Goal: Transaction & Acquisition: Purchase product/service

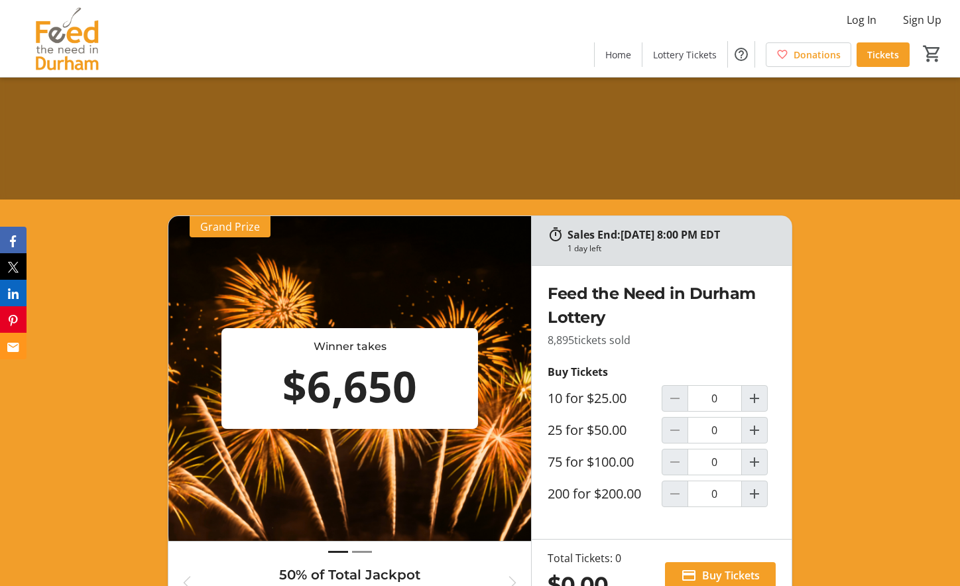
scroll to position [522, 0]
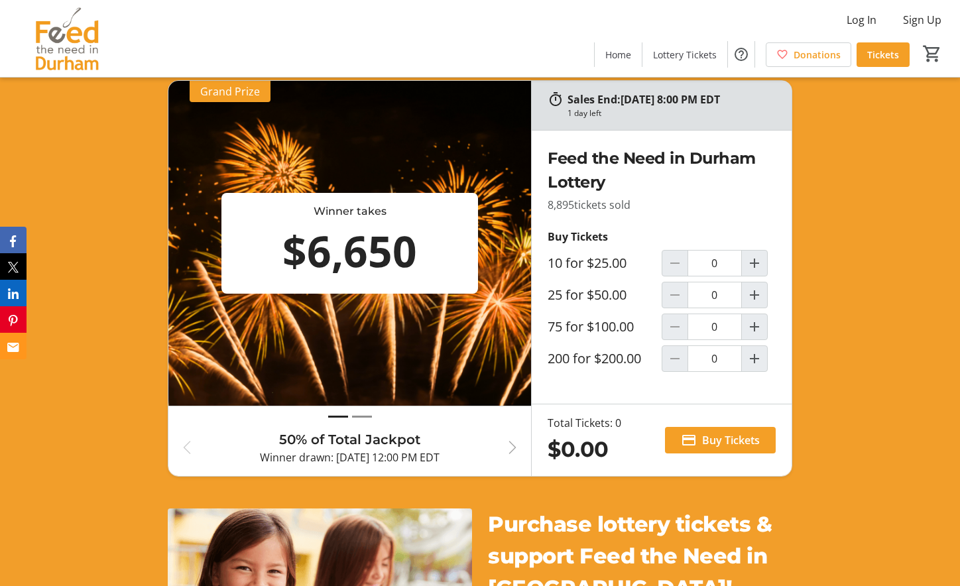
click at [510, 450] on span "button" at bounding box center [512, 447] width 16 height 16
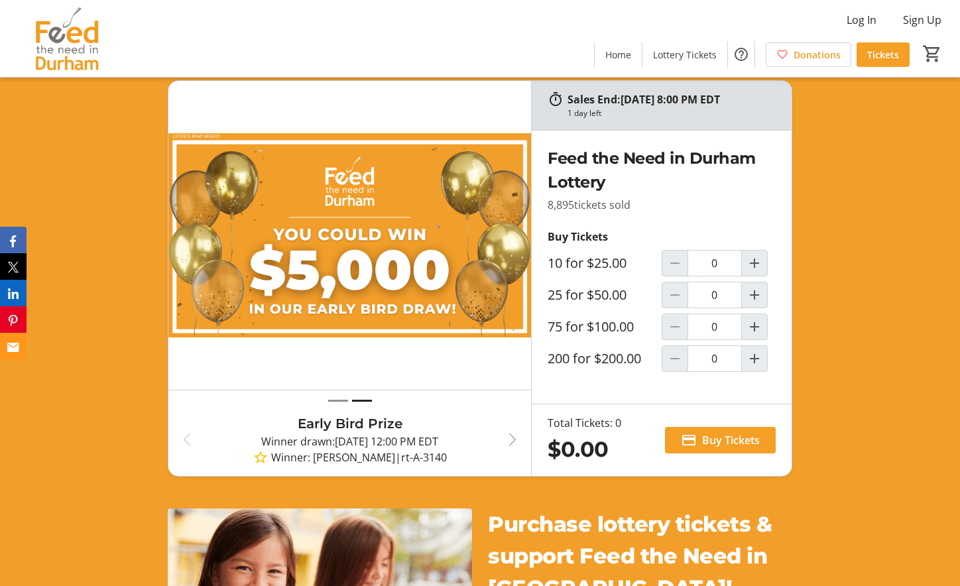
click at [510, 443] on span "button" at bounding box center [512, 439] width 16 height 16
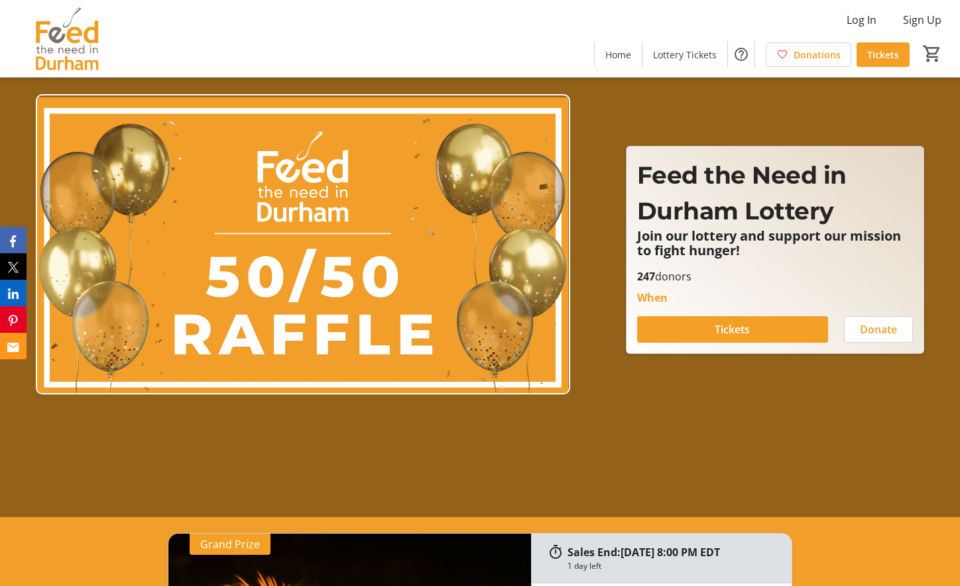
scroll to position [26, 0]
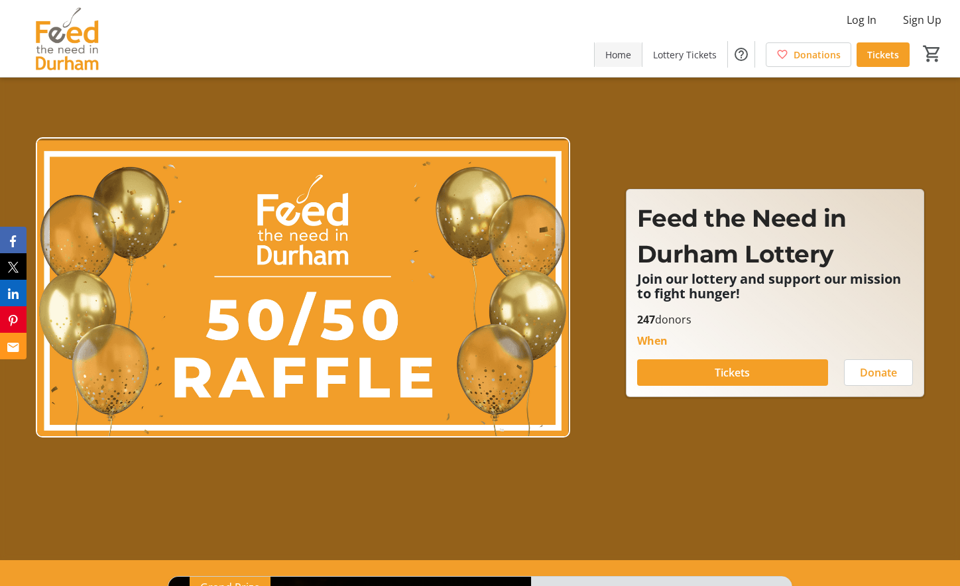
click at [626, 53] on span "Home" at bounding box center [618, 55] width 26 height 14
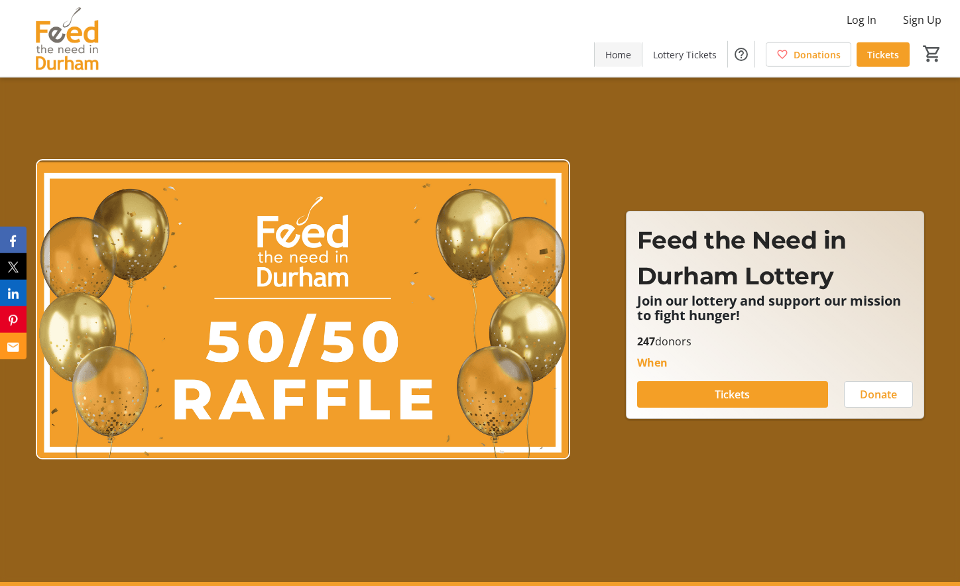
scroll to position [0, 0]
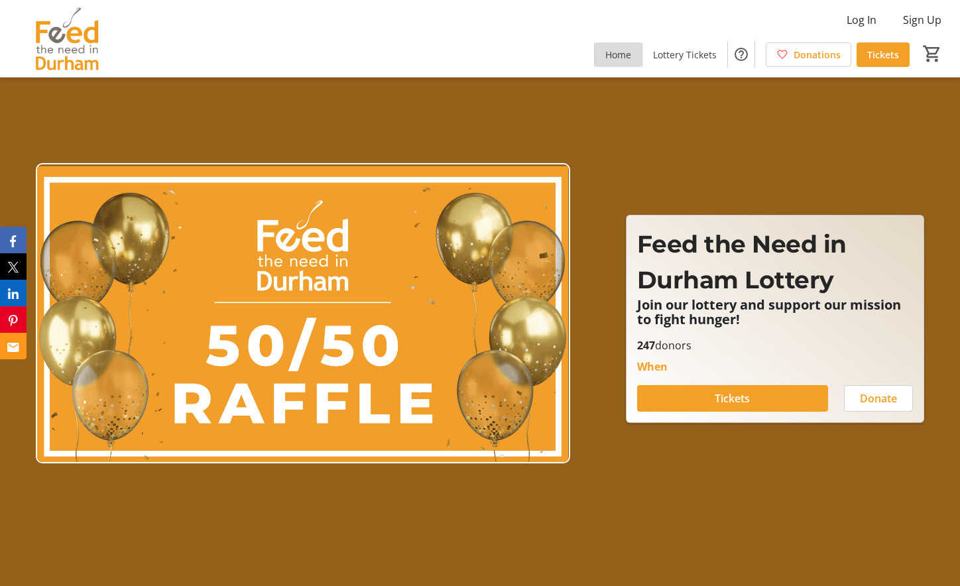
click at [626, 53] on span "Home" at bounding box center [618, 55] width 26 height 14
click at [87, 46] on img at bounding box center [67, 38] width 118 height 66
click at [471, 29] on div "Log In Sign Up Home Lottery Tickets Donations Tickets 0" at bounding box center [480, 38] width 960 height 77
click at [751, 402] on span at bounding box center [733, 398] width 192 height 32
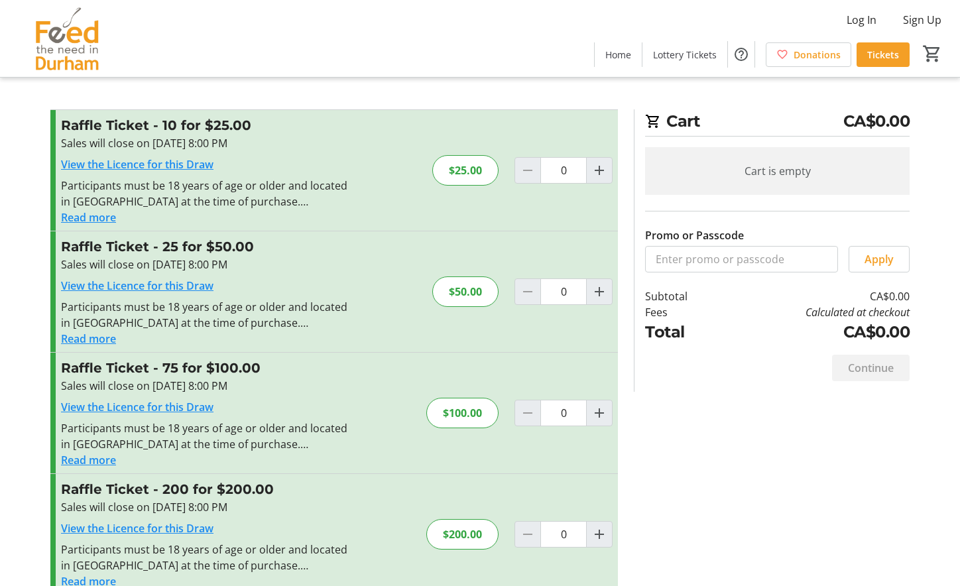
click at [109, 339] on button "Read more" at bounding box center [88, 339] width 55 height 16
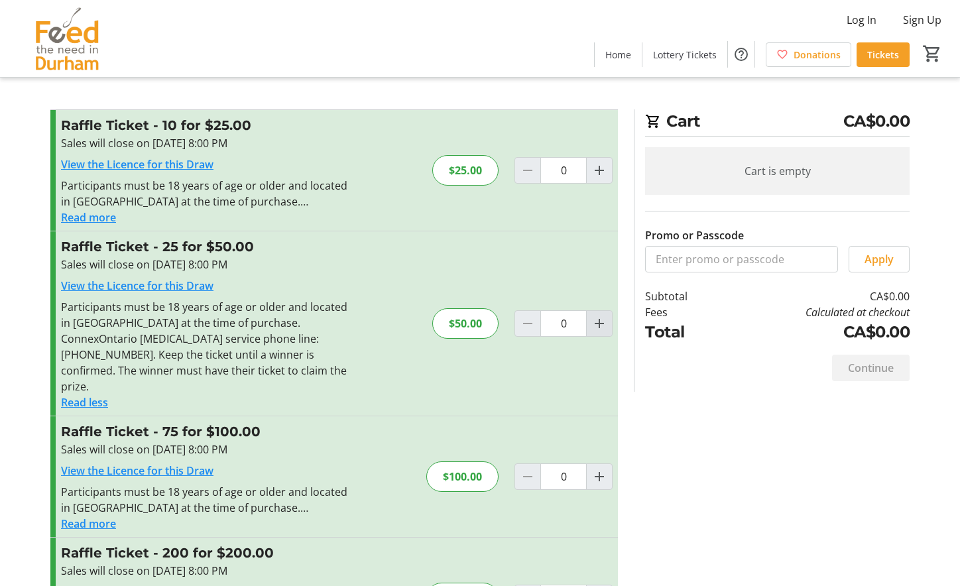
click at [598, 321] on mat-icon "Increment by one" at bounding box center [599, 323] width 16 height 16
type input "1"
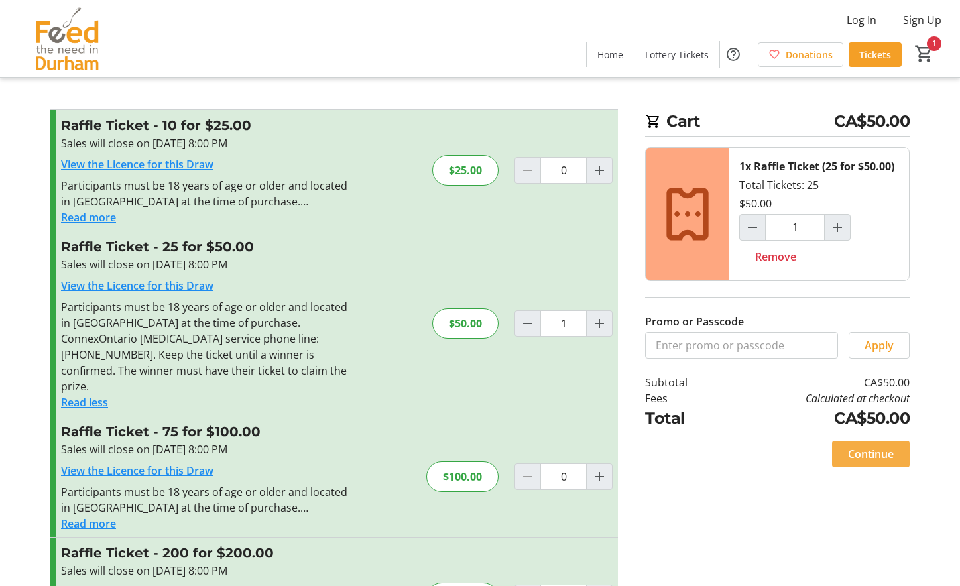
click at [879, 452] on span "Continue" at bounding box center [871, 454] width 46 height 16
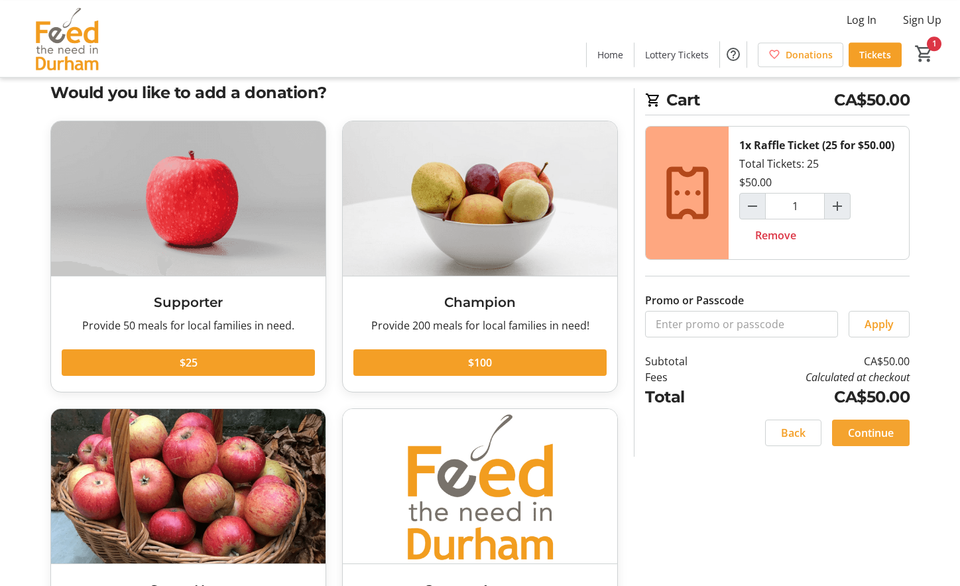
scroll to position [23, 0]
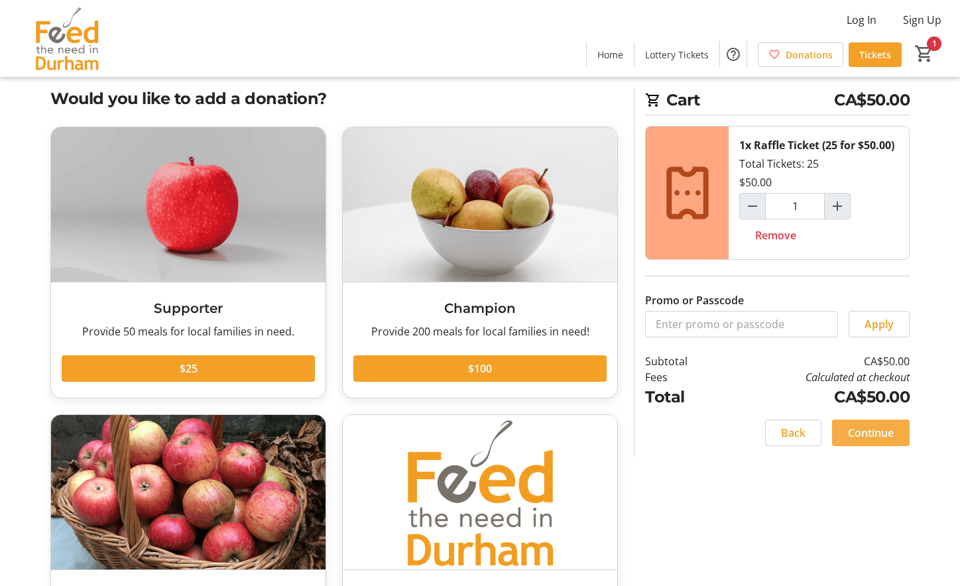
click at [866, 433] on span "Continue" at bounding box center [871, 433] width 46 height 16
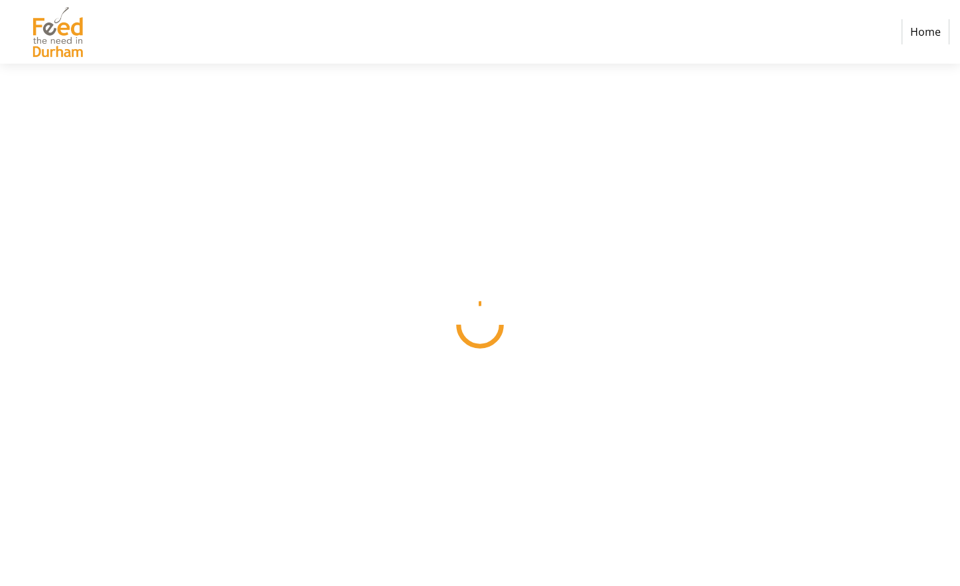
select select "CA"
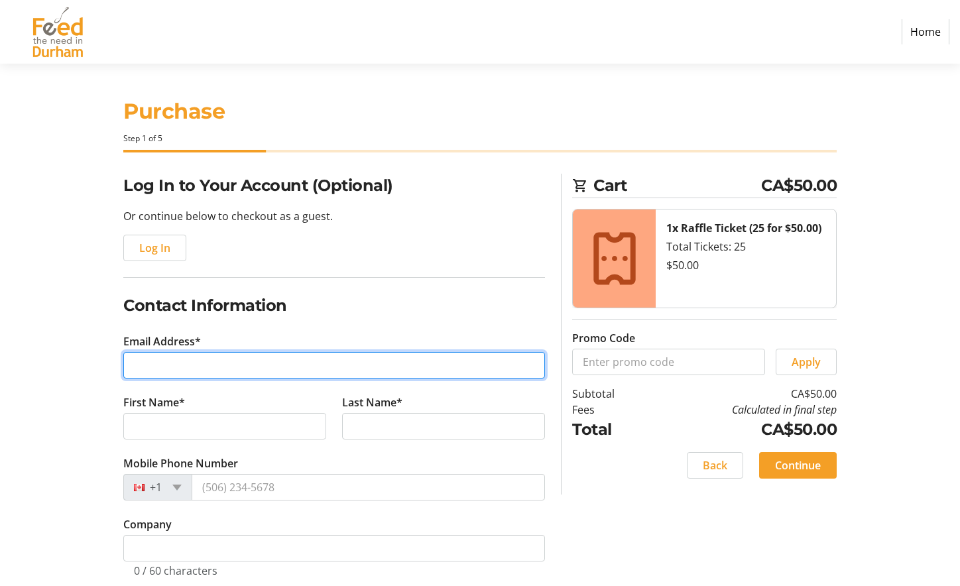
click at [329, 364] on input "Email Address*" at bounding box center [333, 365] width 421 height 27
type input "J"
type input "[PERSON_NAME][EMAIL_ADDRESS][DOMAIN_NAME]"
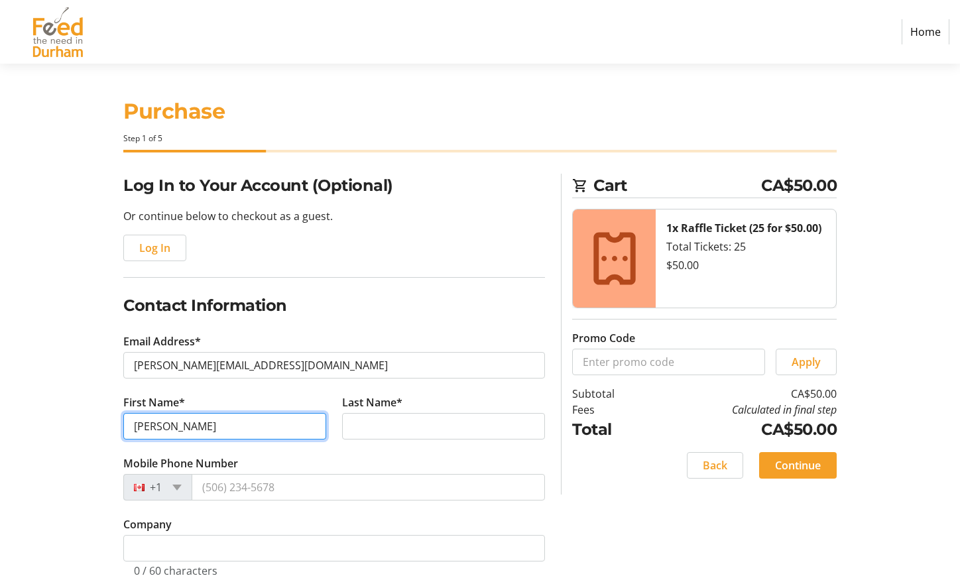
type input "[PERSON_NAME]"
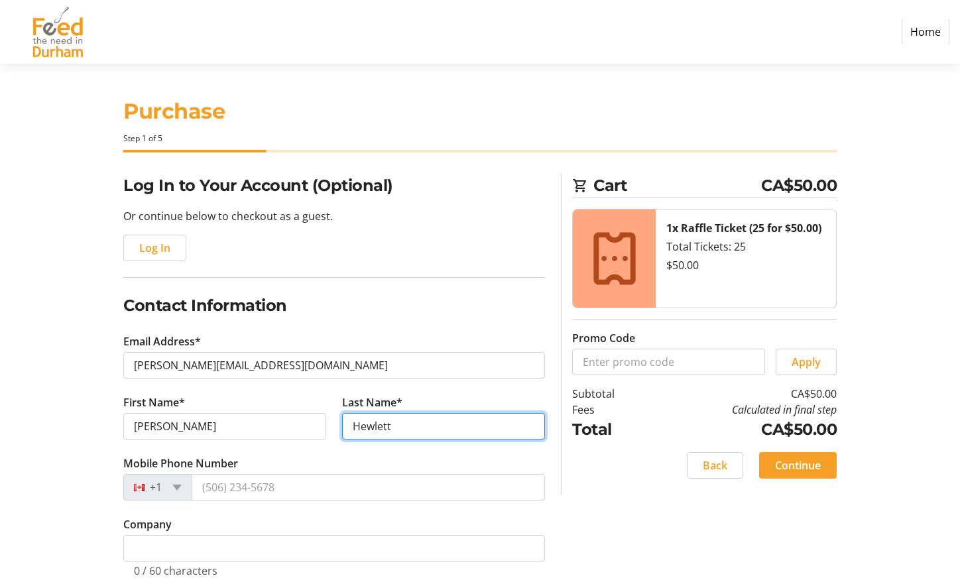
type input "Hewlett"
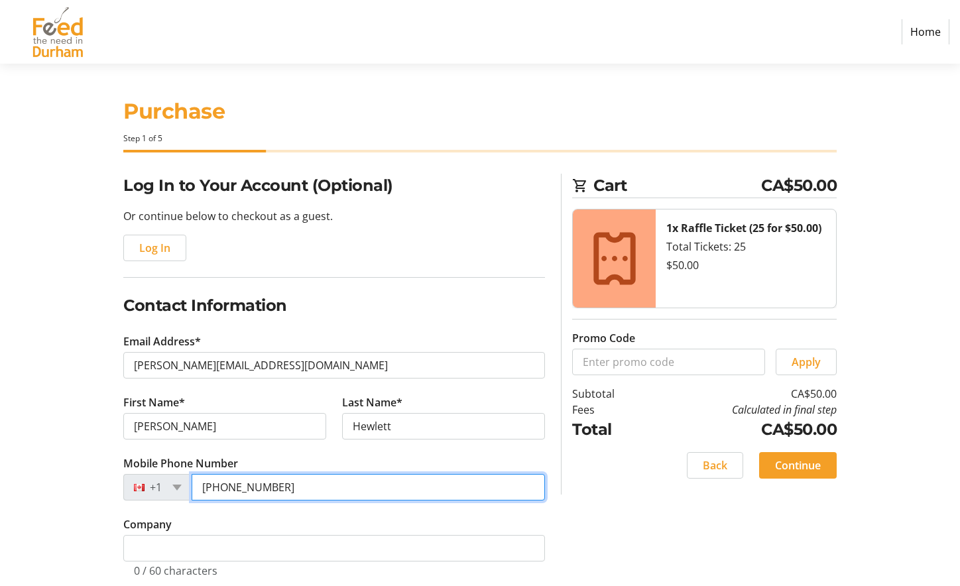
type input "[PHONE_NUMBER]"
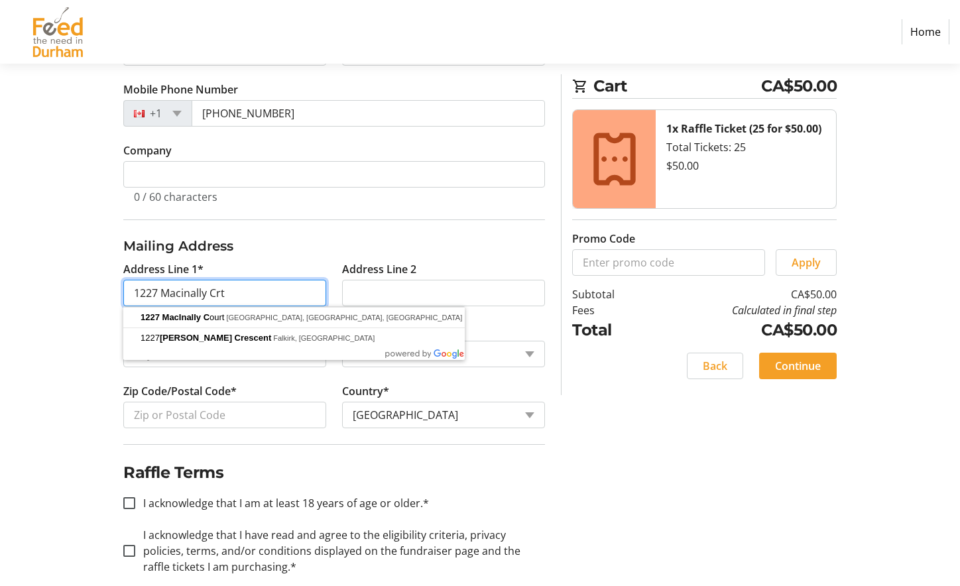
type input "1227 Macinally Crt"
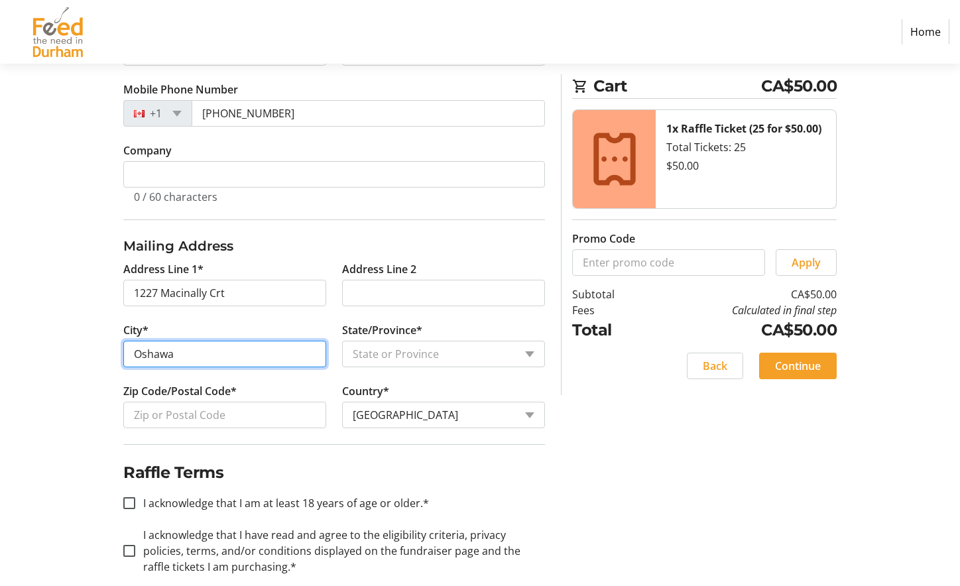
type input "Oshawa"
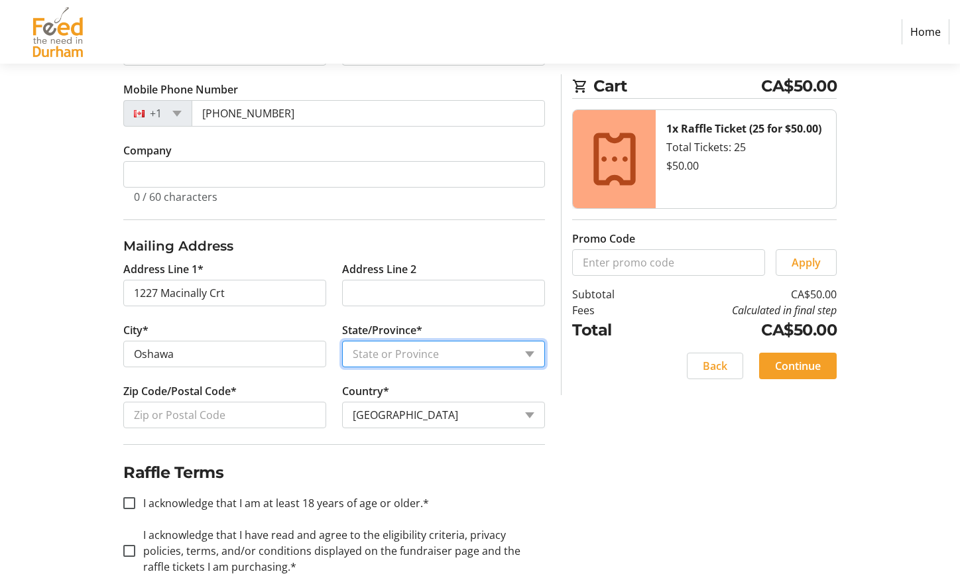
select select "ON"
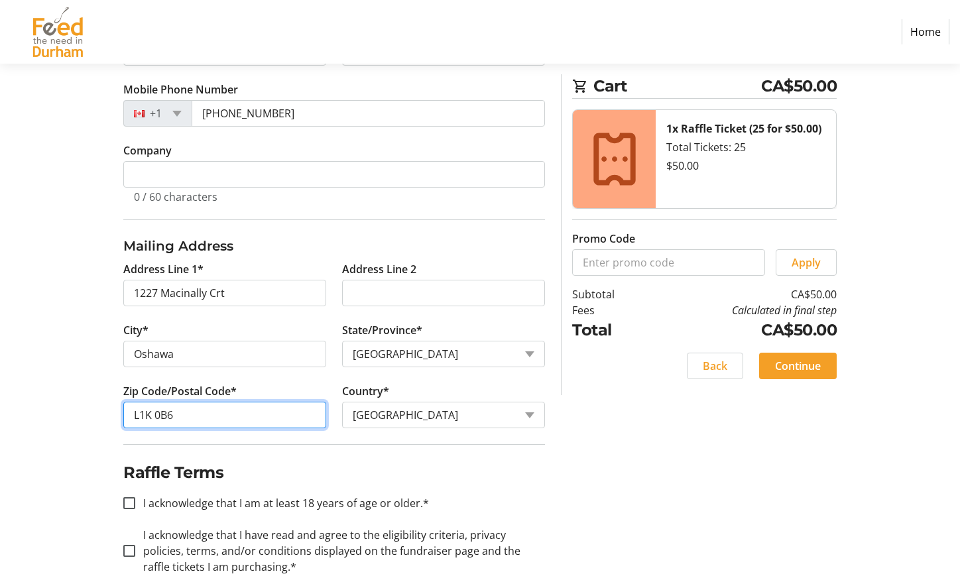
type input "L1K 0B6"
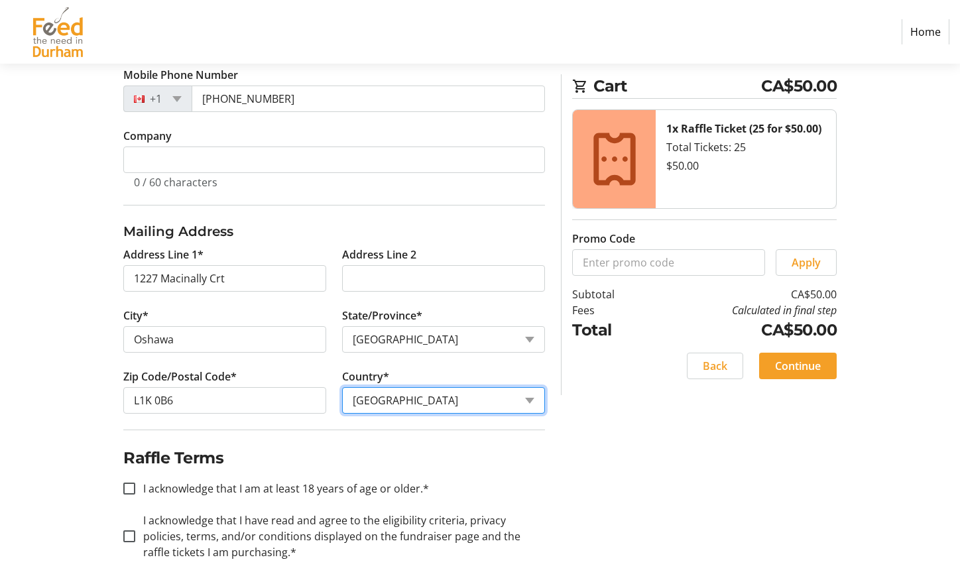
scroll to position [394, 0]
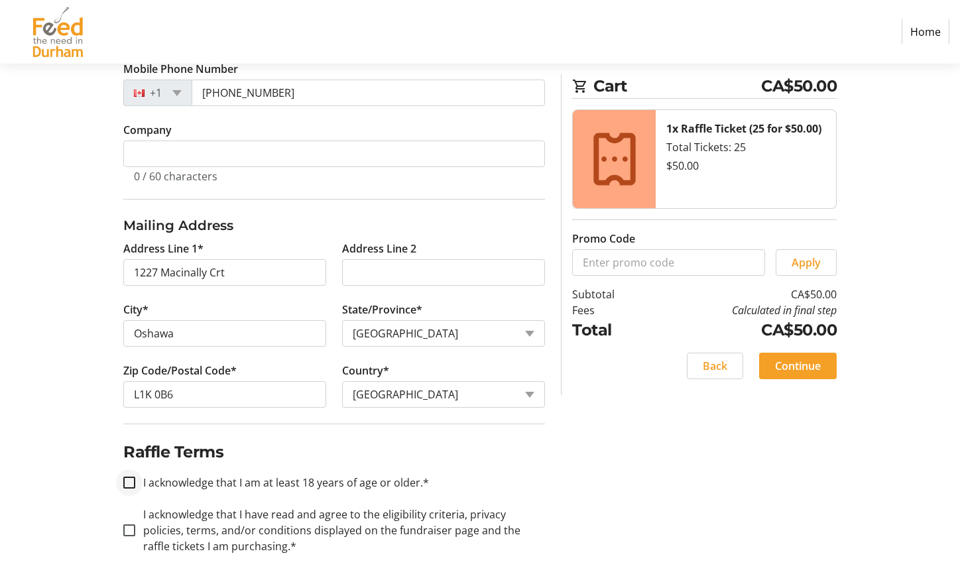
click at [123, 479] on div at bounding box center [129, 483] width 32 height 32
checkbox input "true"
click at [126, 529] on input "I acknowledge that I have read and agree to the eligibility criteria, privacy p…" at bounding box center [129, 530] width 12 height 12
checkbox input "true"
click at [791, 367] on span "Continue" at bounding box center [798, 366] width 46 height 16
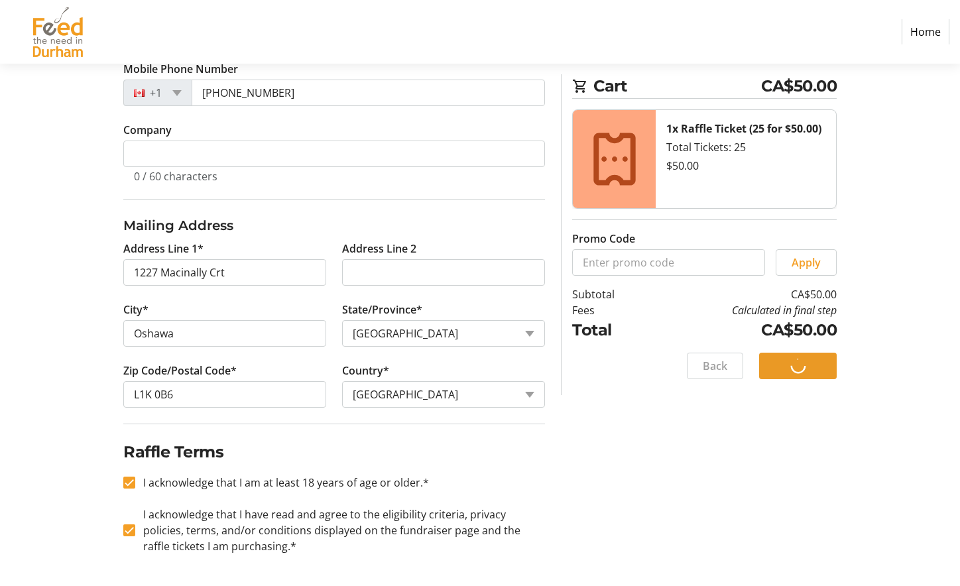
scroll to position [0, 0]
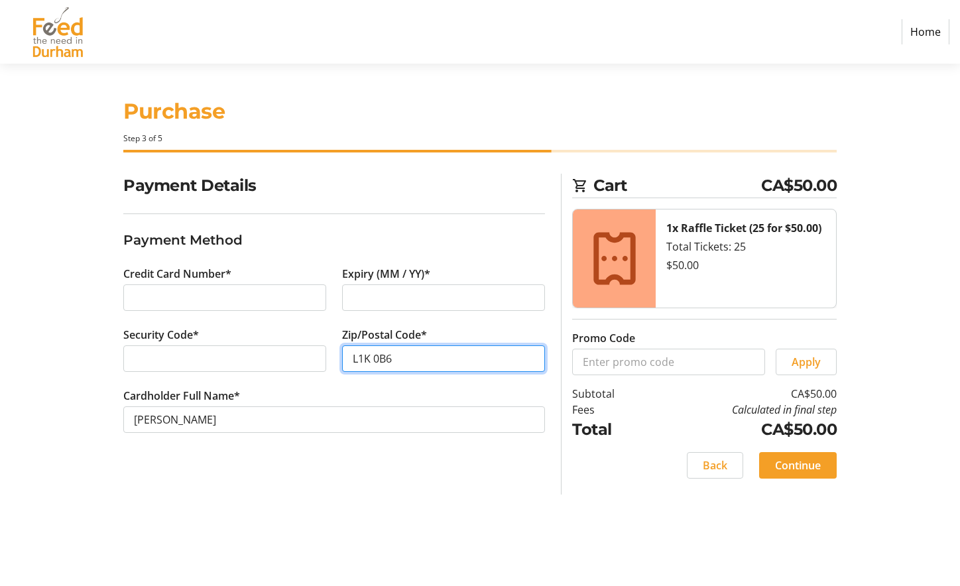
type input "L1K 0B6"
click at [337, 459] on section "Payment Details Payment Method Credit Card Number* Expiry (MM / YY)* Security C…" at bounding box center [333, 319] width 421 height 291
click at [797, 469] on span "Continue" at bounding box center [798, 465] width 46 height 16
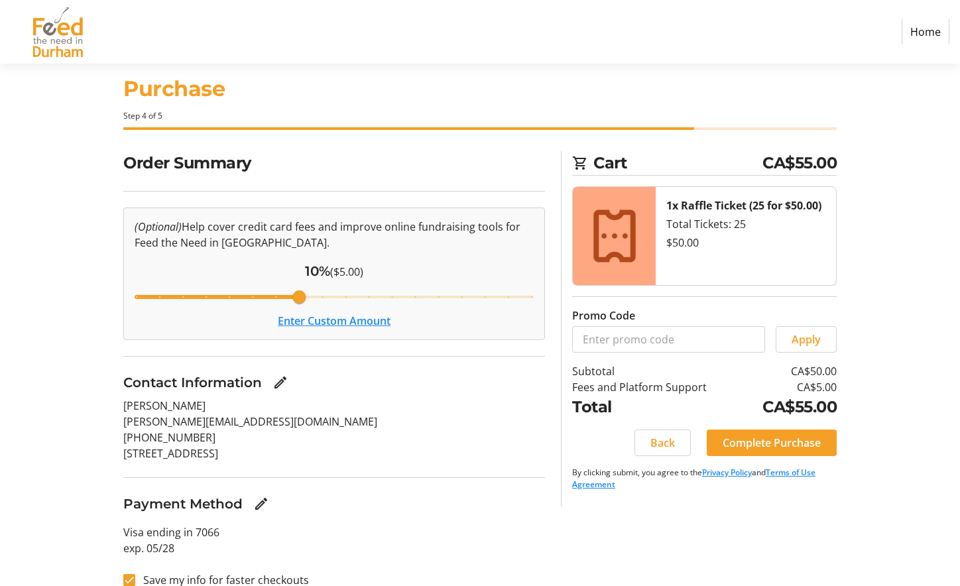
scroll to position [40, 0]
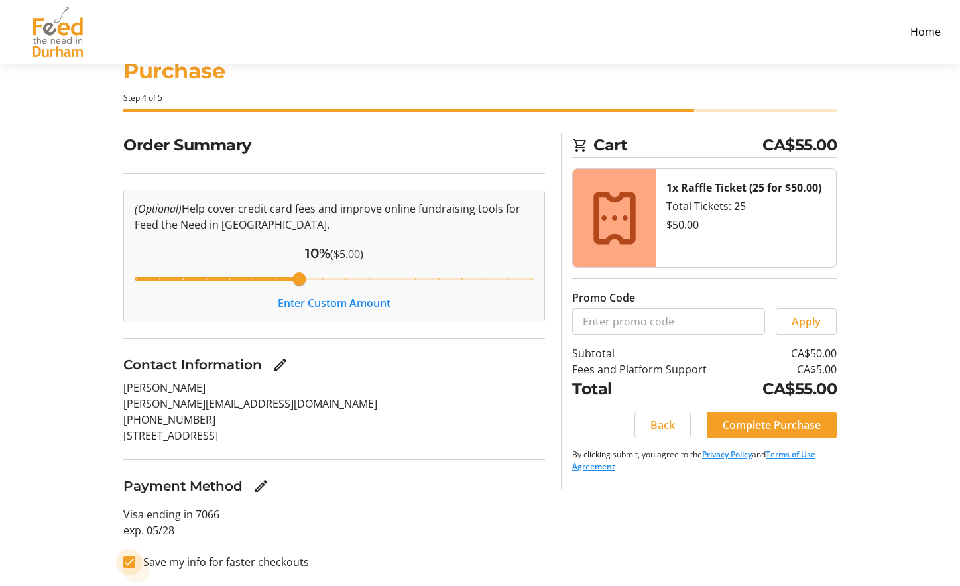
click at [128, 565] on input "Save my info for faster checkouts" at bounding box center [129, 562] width 12 height 12
checkbox input "false"
click at [773, 429] on span "Complete Purchase" at bounding box center [771, 425] width 98 height 16
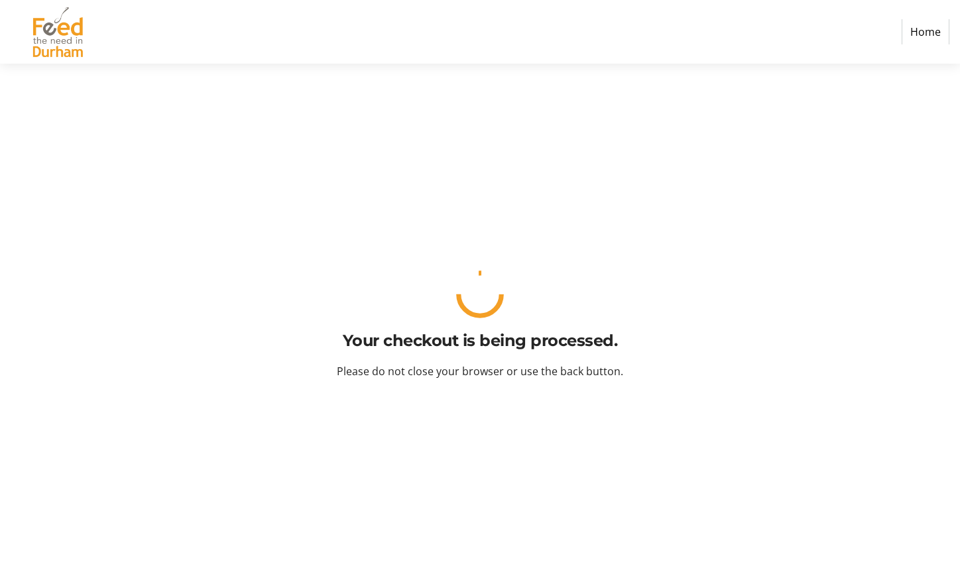
scroll to position [0, 0]
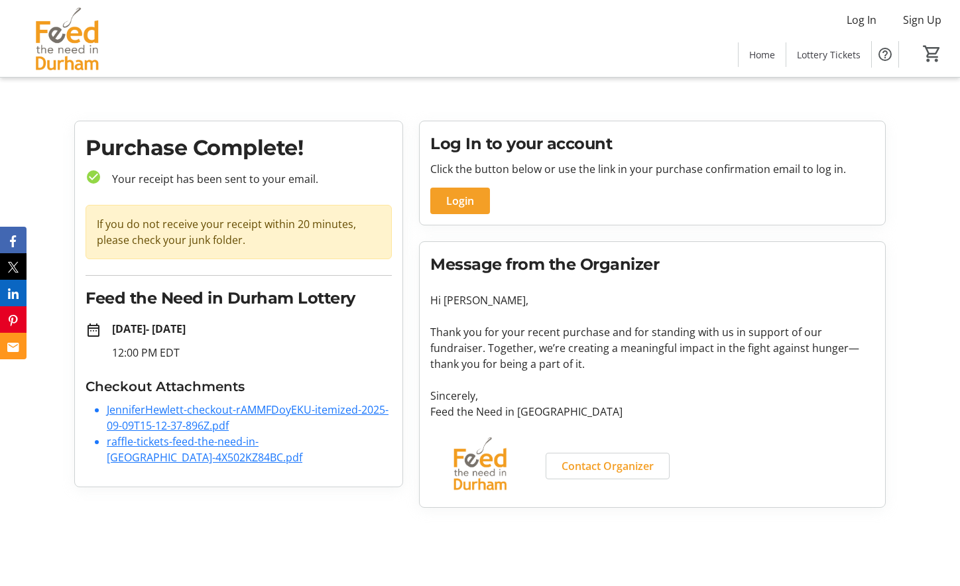
click at [239, 443] on link "raffle-tickets-feed-the-need-in-[GEOGRAPHIC_DATA]-4X502KZ84BC.pdf" at bounding box center [204, 449] width 195 height 30
